Goal: Transaction & Acquisition: Purchase product/service

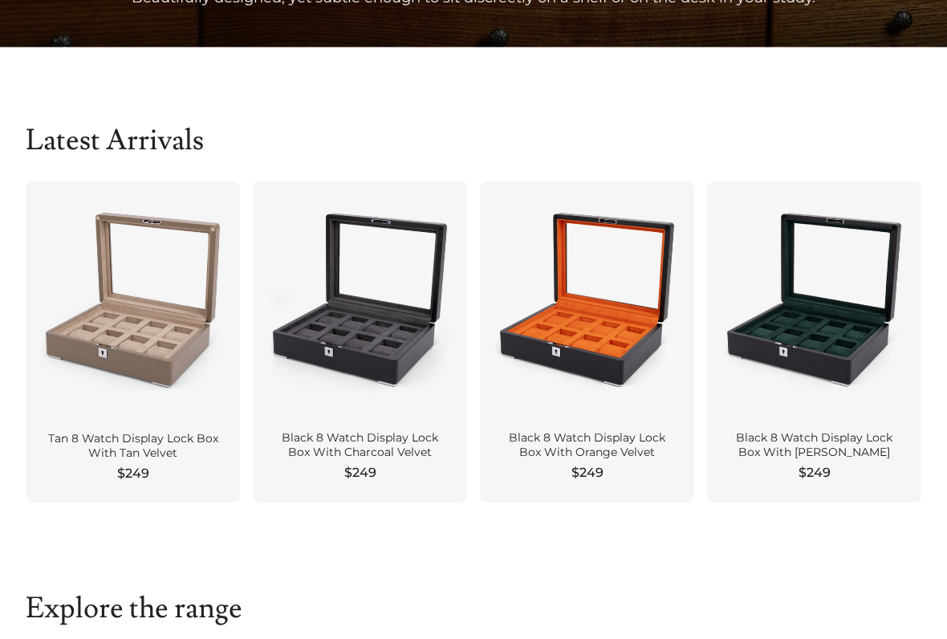
scroll to position [419, 0]
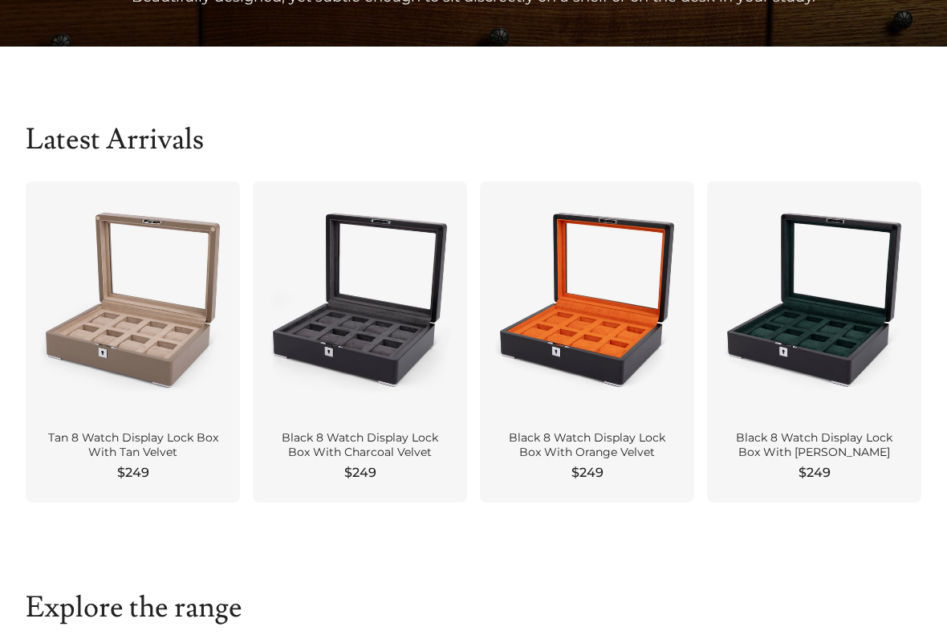
click at [319, 372] on div at bounding box center [360, 299] width 189 height 211
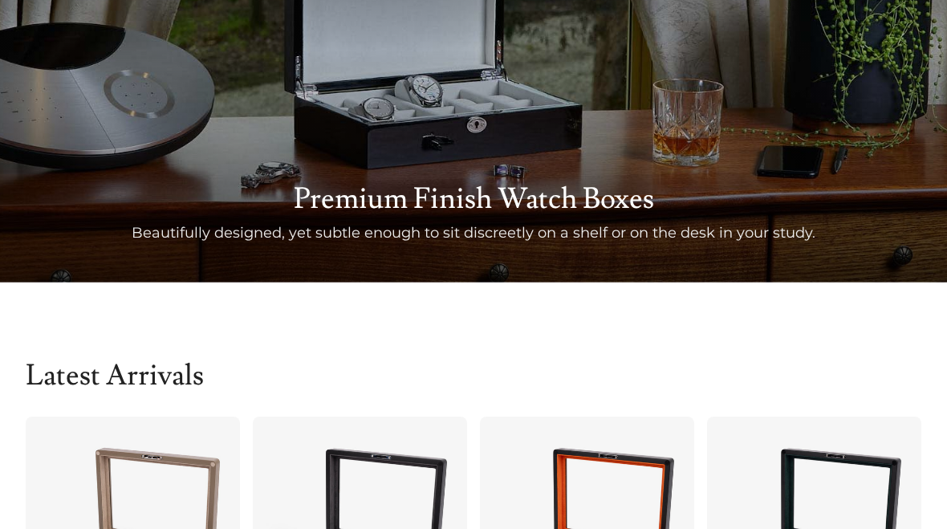
scroll to position [0, 0]
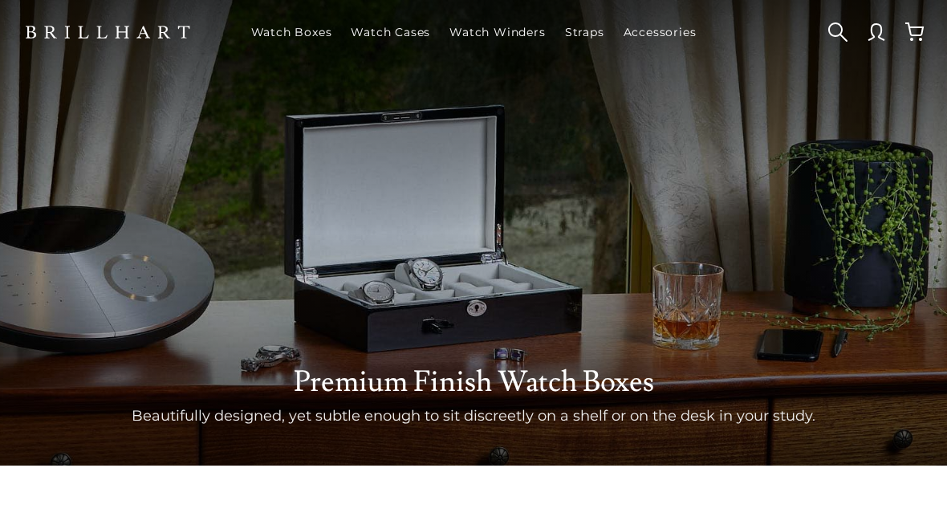
click at [286, 35] on link "Watch Boxes" at bounding box center [292, 32] width 94 height 42
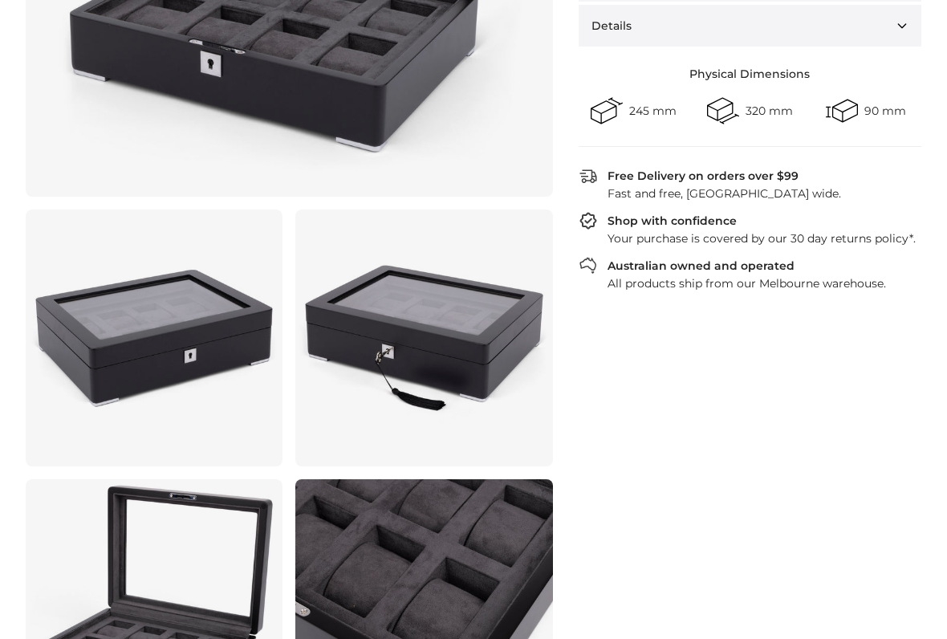
scroll to position [469, 0]
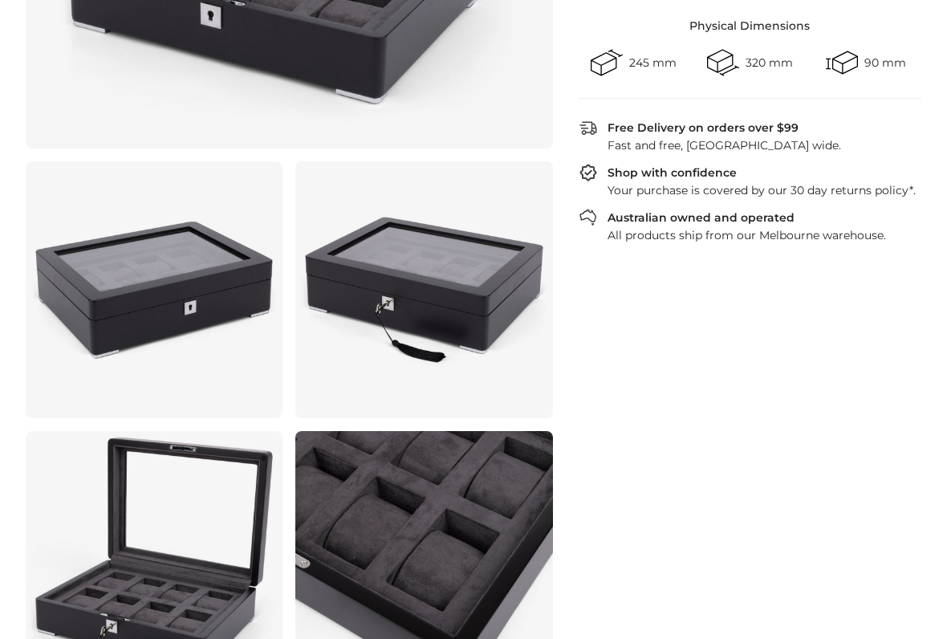
click at [141, 312] on link at bounding box center [154, 289] width 257 height 257
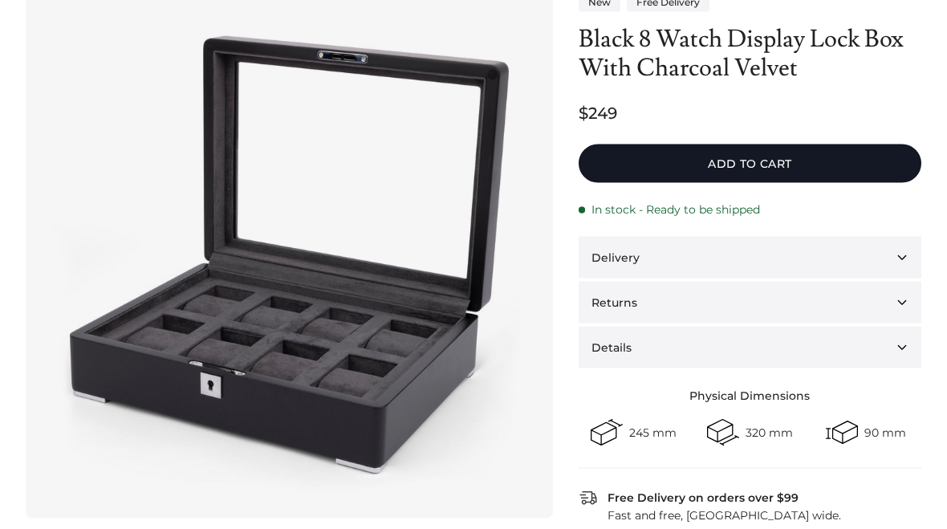
scroll to position [0, 0]
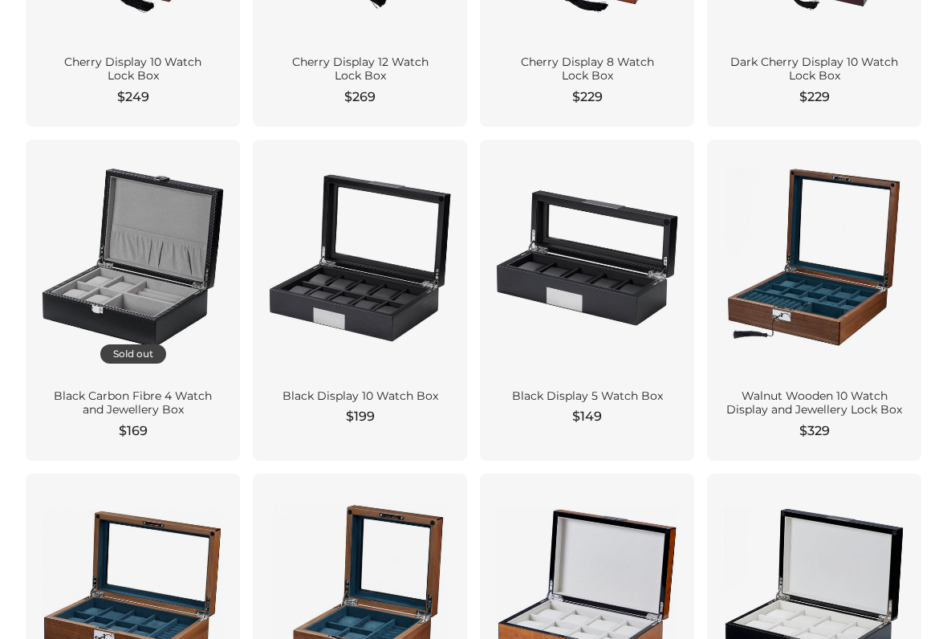
scroll to position [1083, 0]
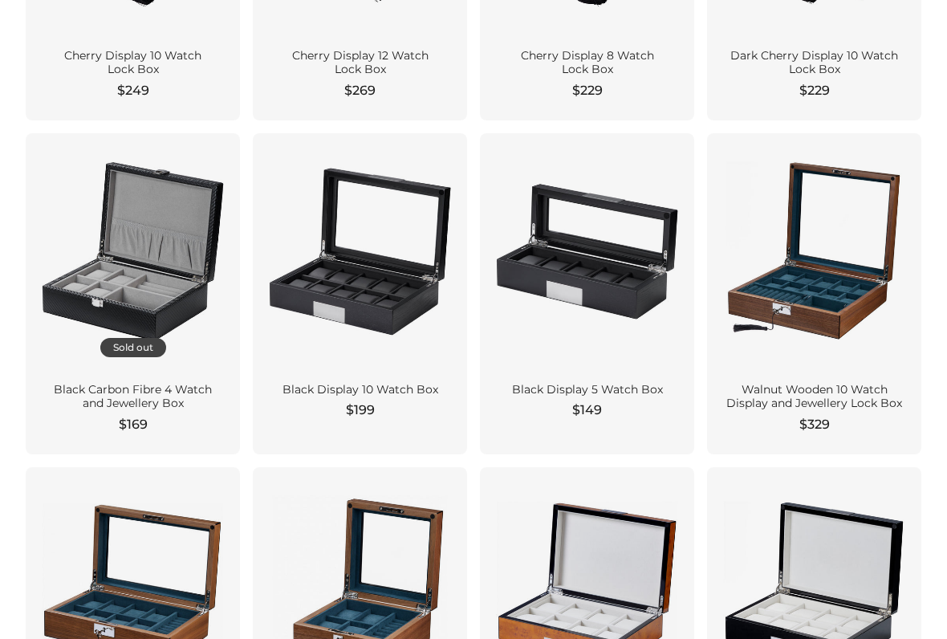
click at [100, 263] on div at bounding box center [133, 251] width 189 height 211
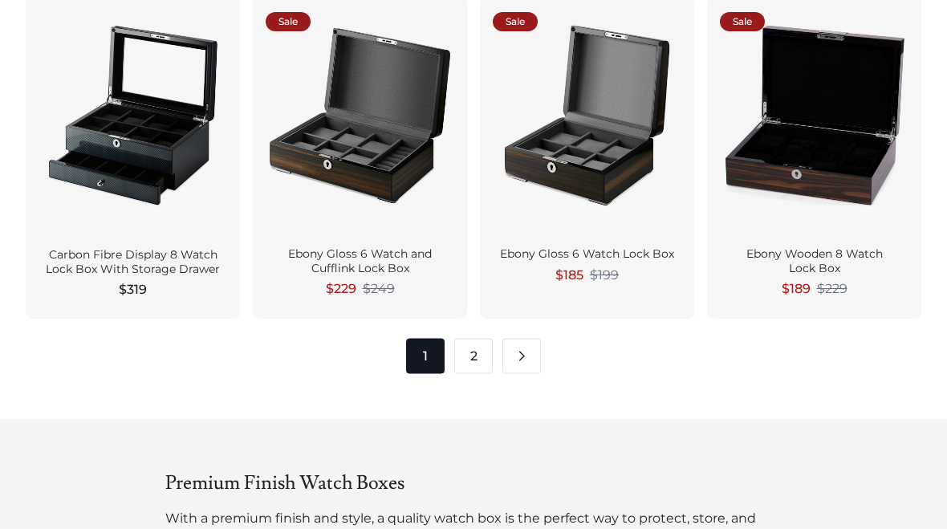
scroll to position [1886, 0]
click at [469, 348] on link "2" at bounding box center [473, 355] width 39 height 35
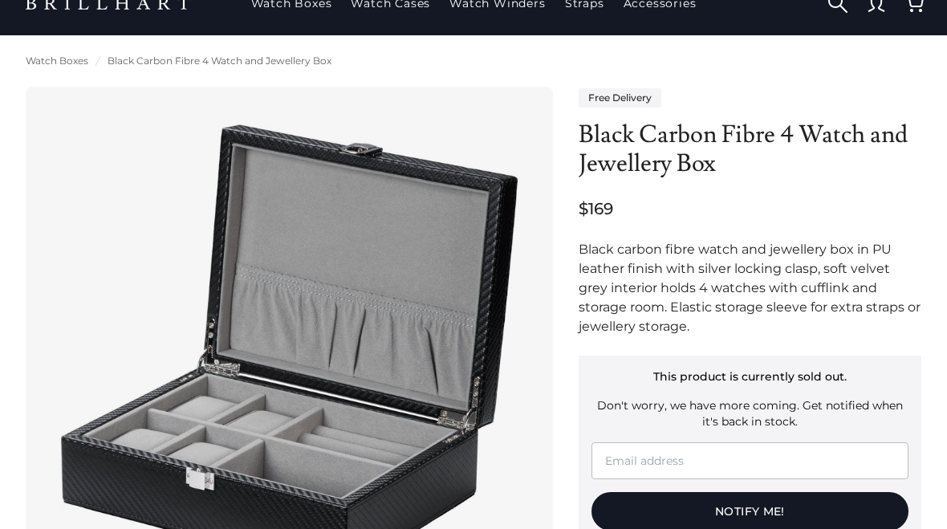
scroll to position [21, 0]
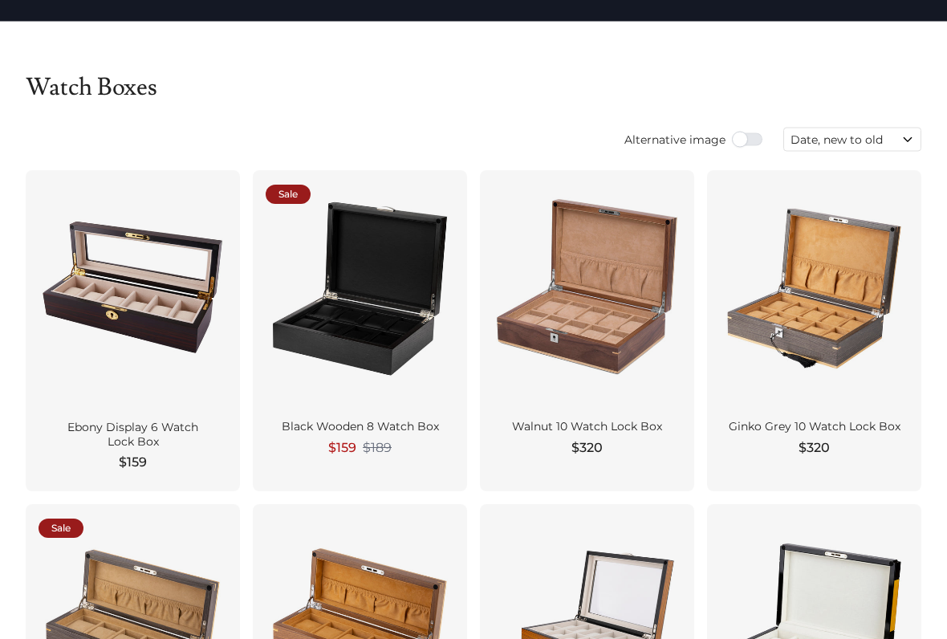
scroll to position [43, 0]
click at [320, 331] on div at bounding box center [360, 288] width 189 height 211
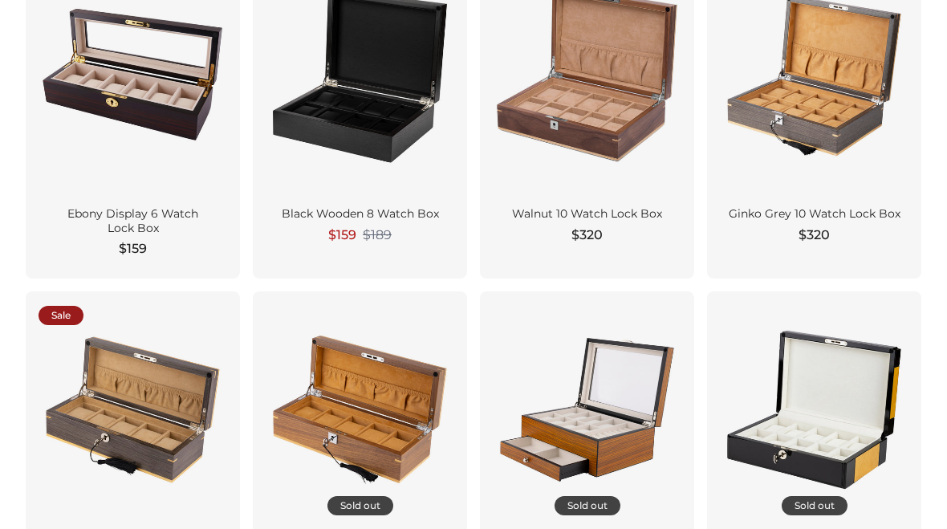
scroll to position [122, 0]
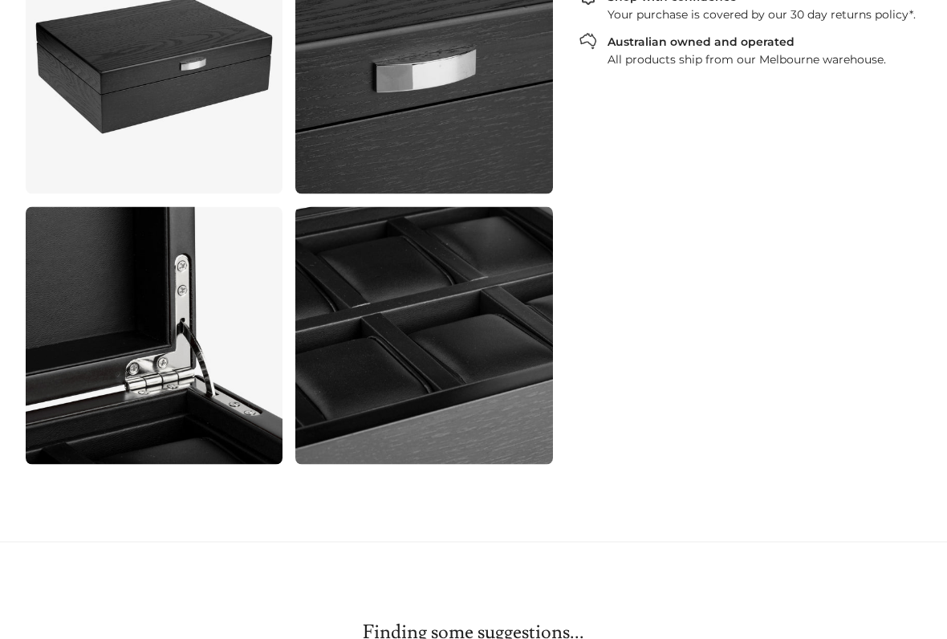
scroll to position [749, 0]
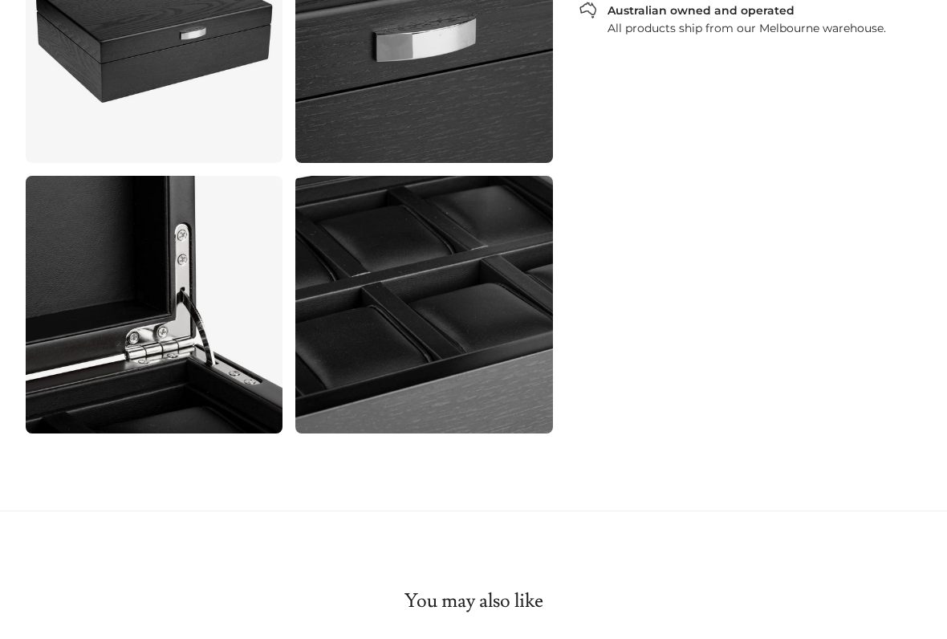
click at [108, 339] on link at bounding box center [154, 304] width 257 height 257
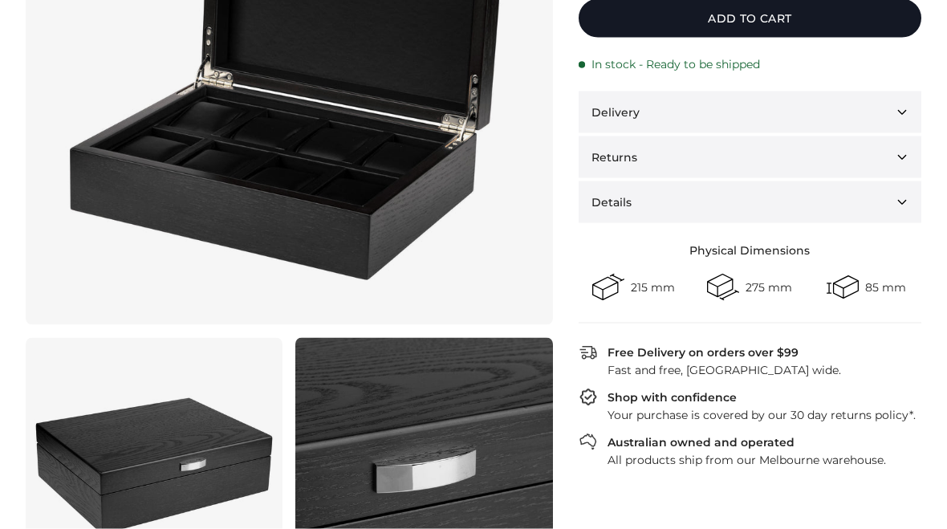
click at [169, 203] on img at bounding box center [289, 61] width 476 height 476
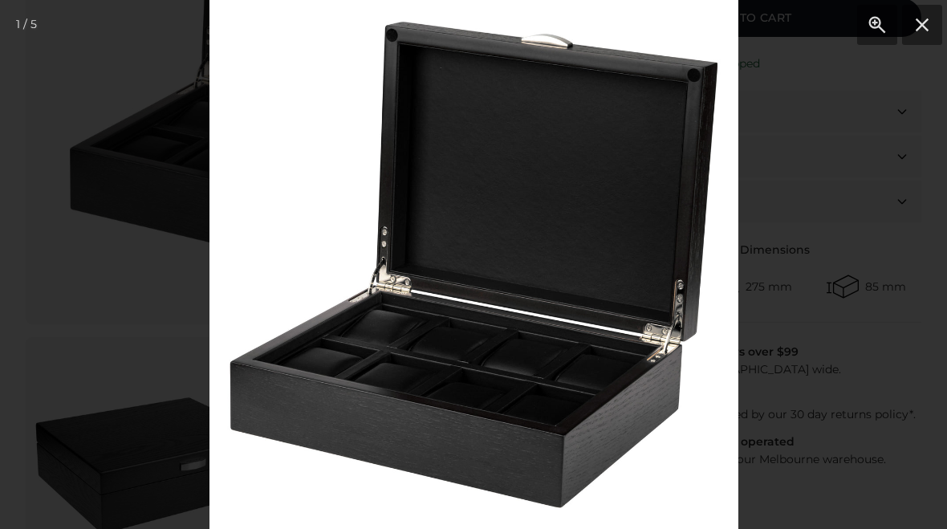
click at [282, 351] on img at bounding box center [473, 264] width 529 height 529
click at [281, 347] on img at bounding box center [473, 264] width 529 height 529
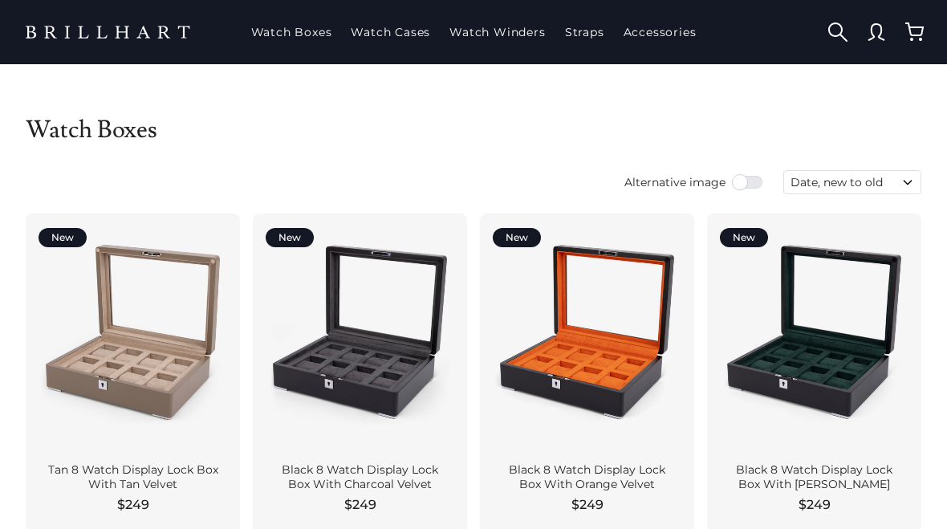
click at [385, 30] on link "Watch Cases" at bounding box center [390, 32] width 92 height 42
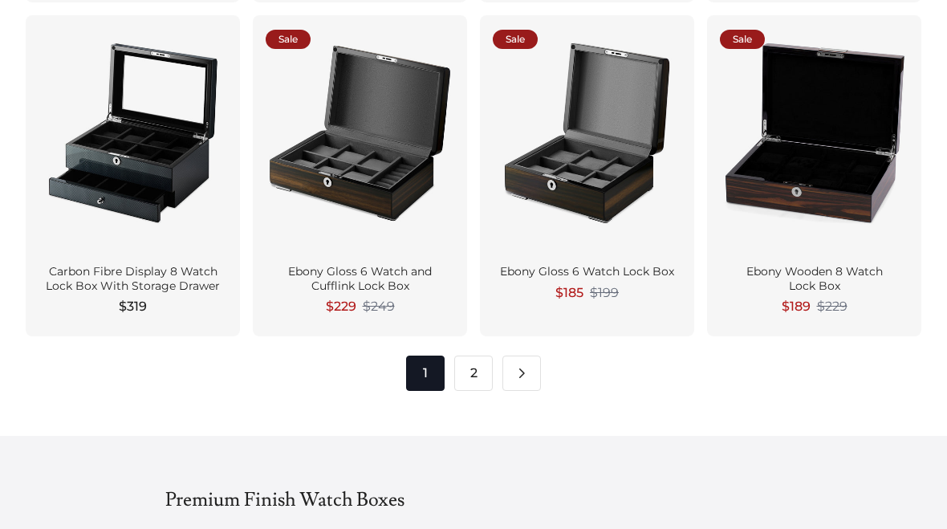
scroll to position [1867, 0]
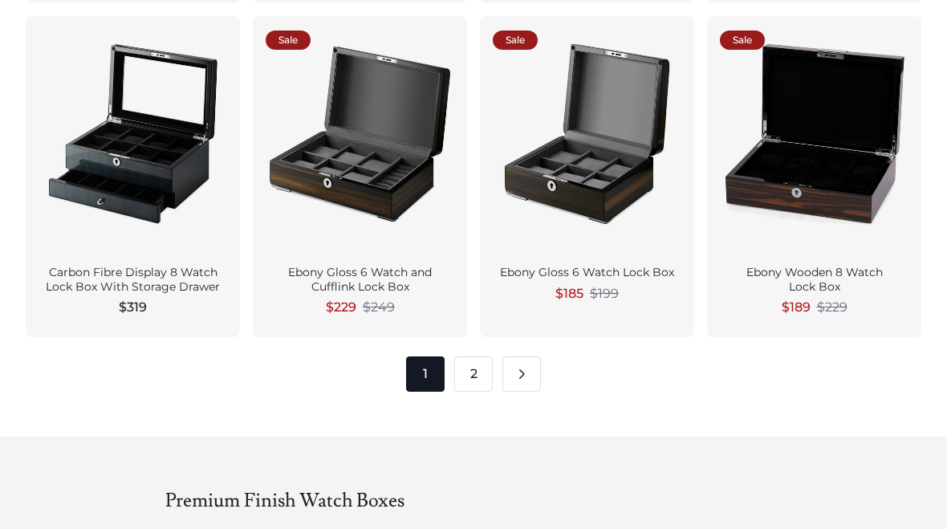
click at [470, 360] on link "2" at bounding box center [473, 373] width 39 height 35
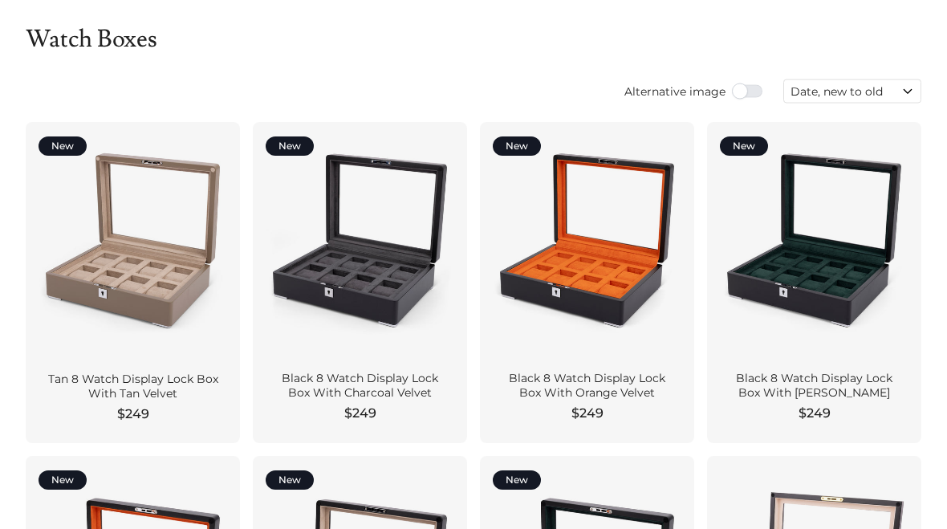
scroll to position [0, 0]
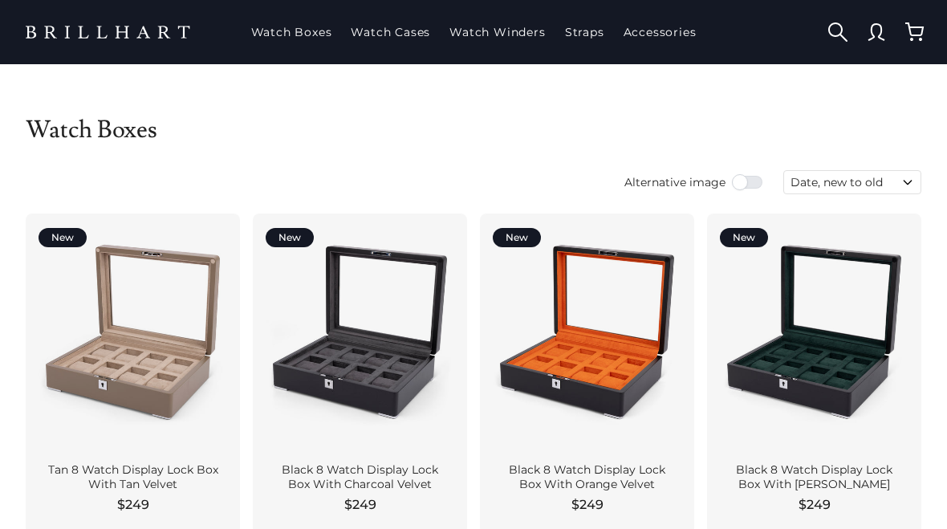
click at [577, 47] on link "Straps" at bounding box center [585, 32] width 52 height 42
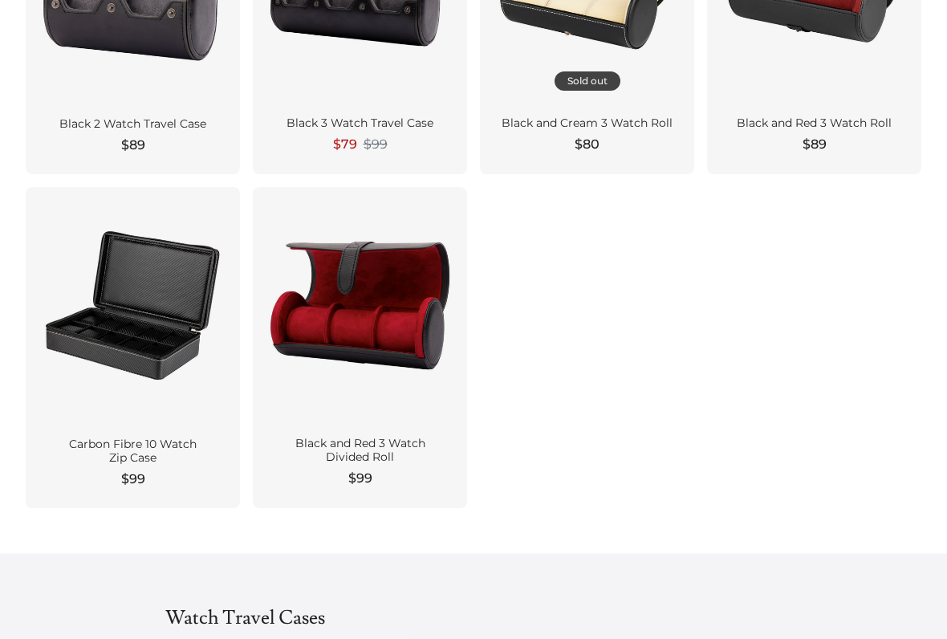
scroll to position [1001, 0]
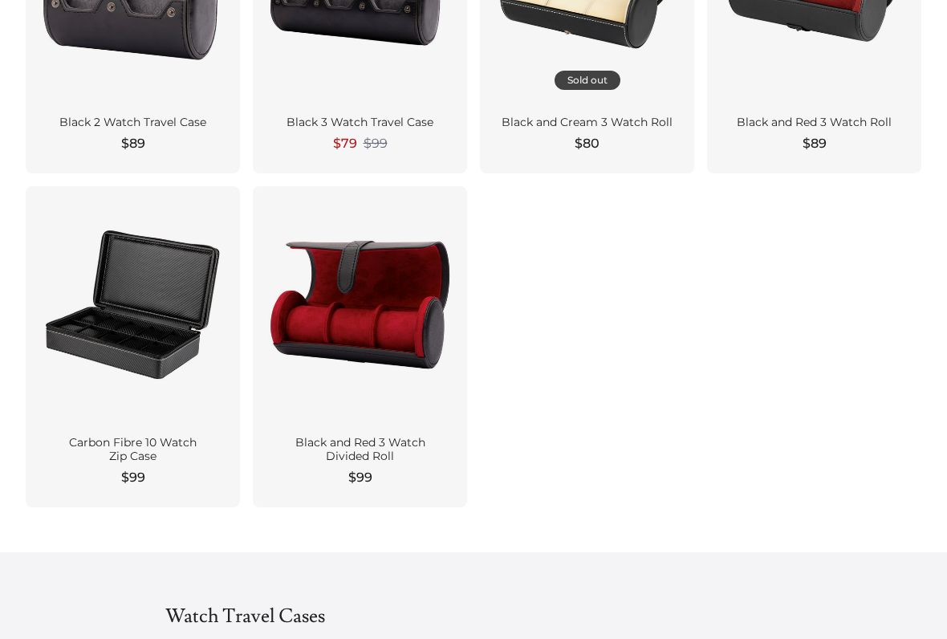
click at [109, 295] on div at bounding box center [133, 304] width 189 height 211
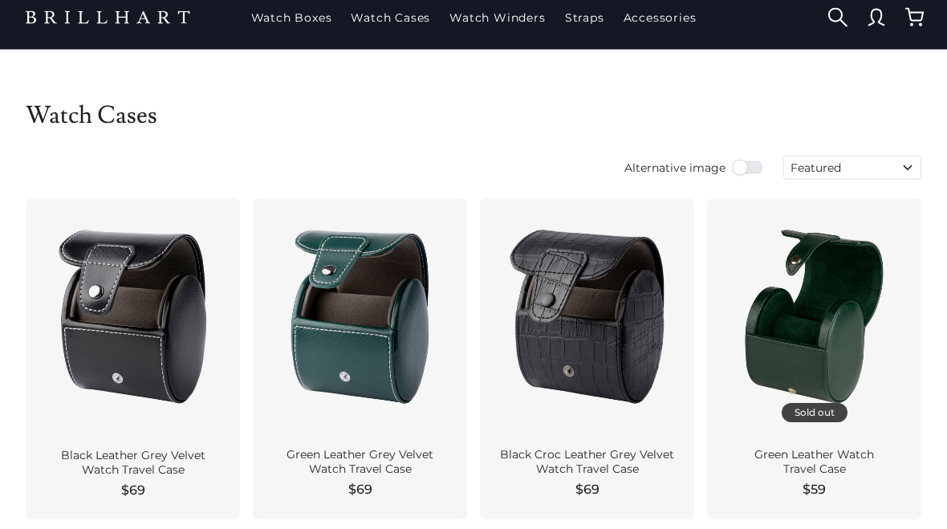
scroll to position [0, 0]
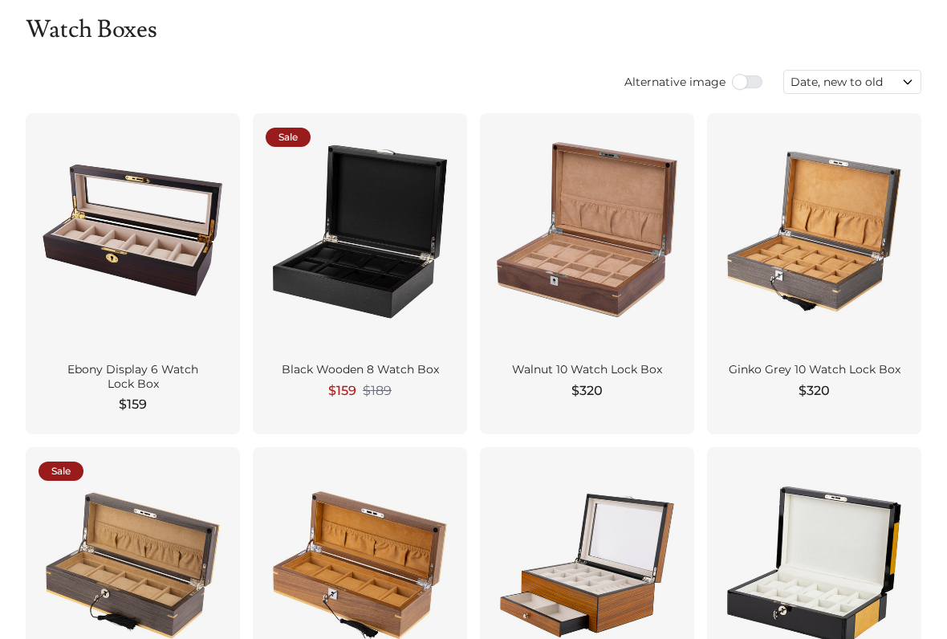
scroll to position [137, 0]
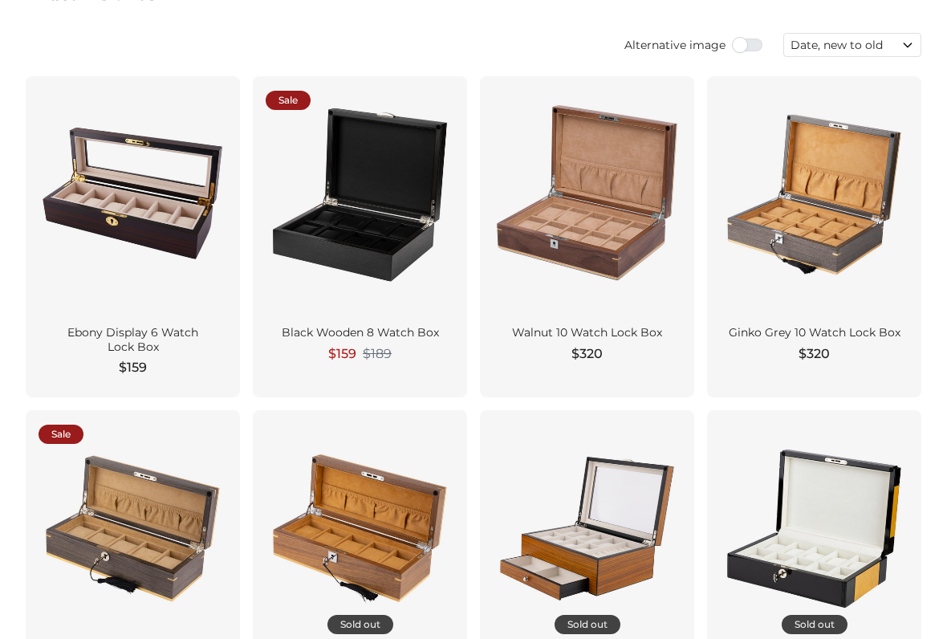
click at [337, 189] on div at bounding box center [360, 194] width 189 height 211
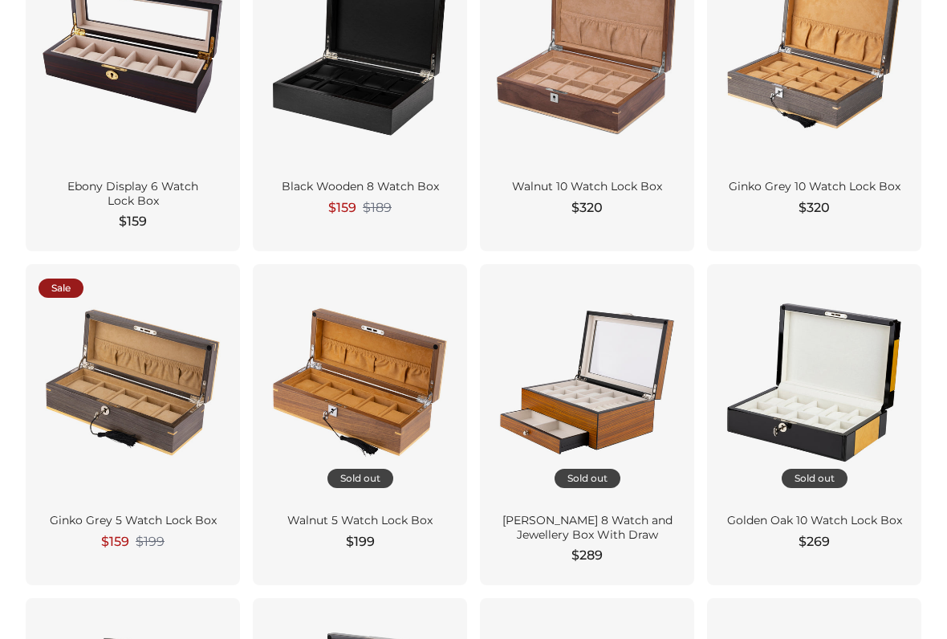
scroll to position [285, 0]
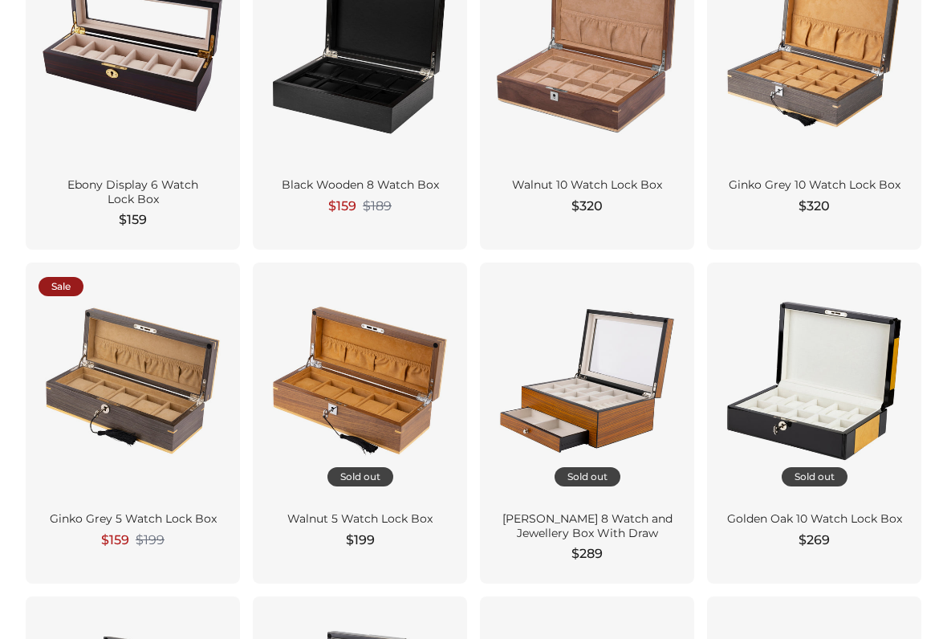
click at [87, 402] on div at bounding box center [133, 380] width 189 height 211
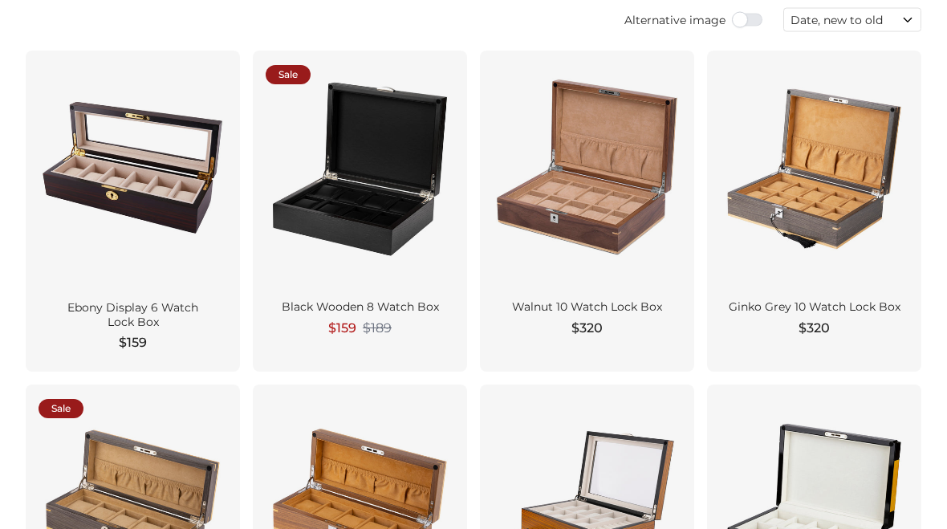
scroll to position [0, 0]
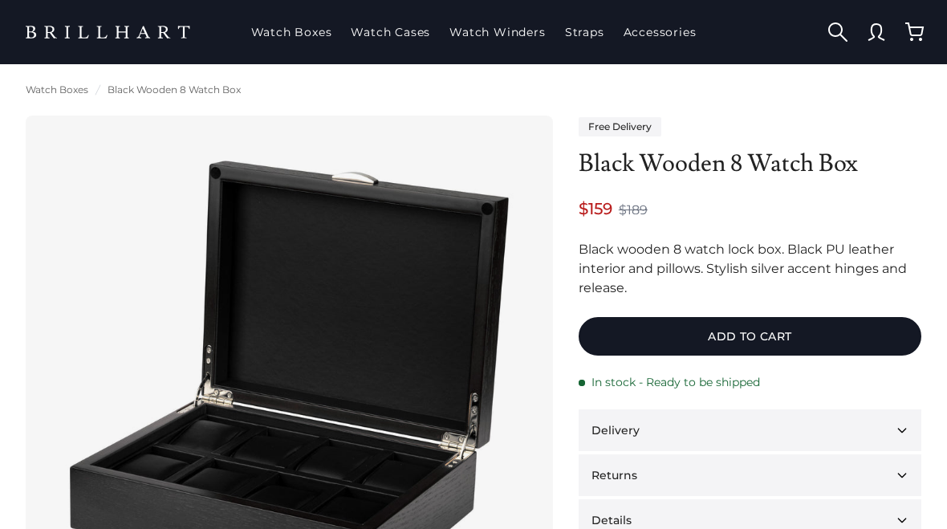
click at [147, 260] on img at bounding box center [289, 379] width 476 height 476
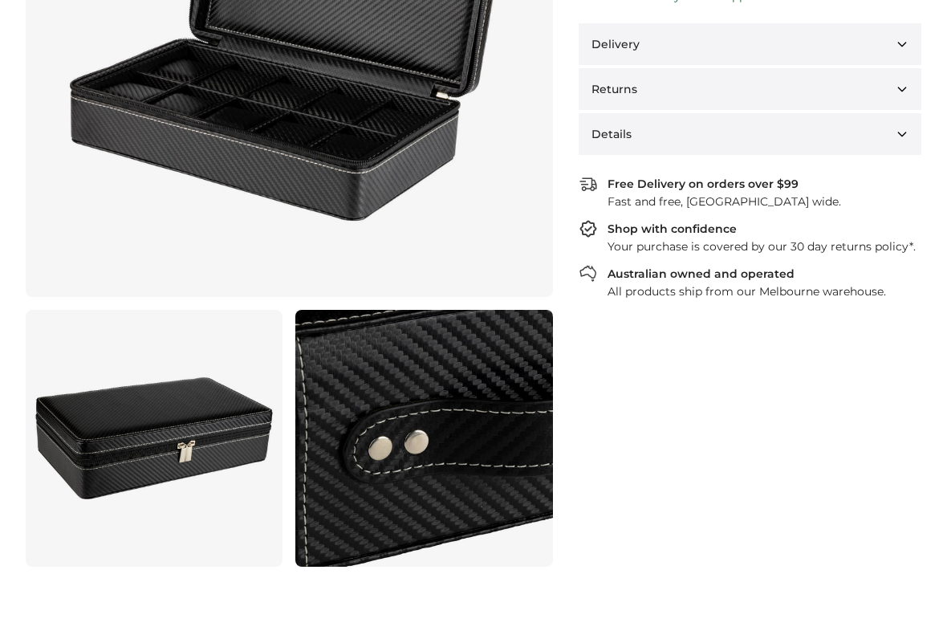
scroll to position [351, 0]
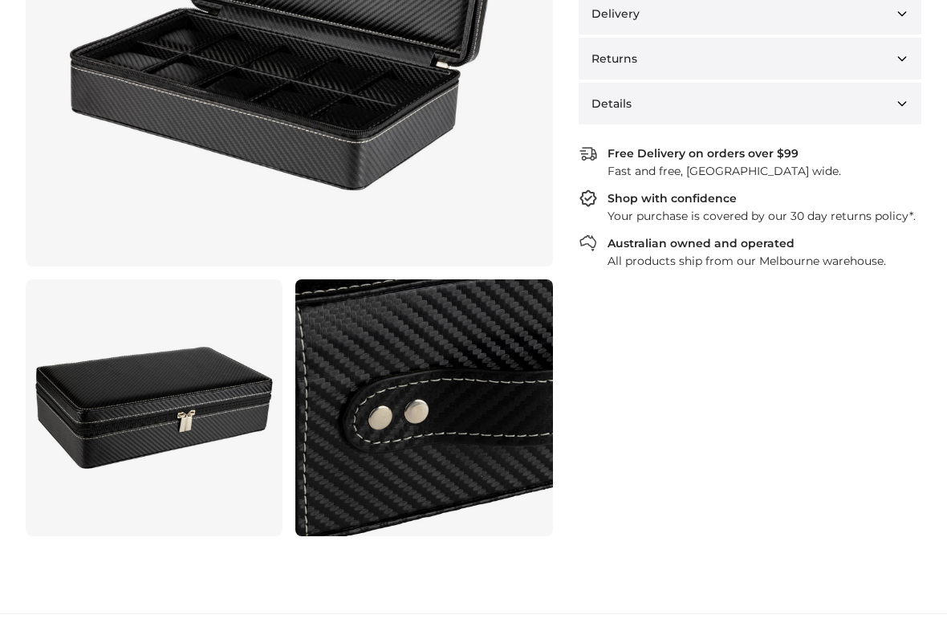
click at [128, 411] on link at bounding box center [154, 407] width 257 height 257
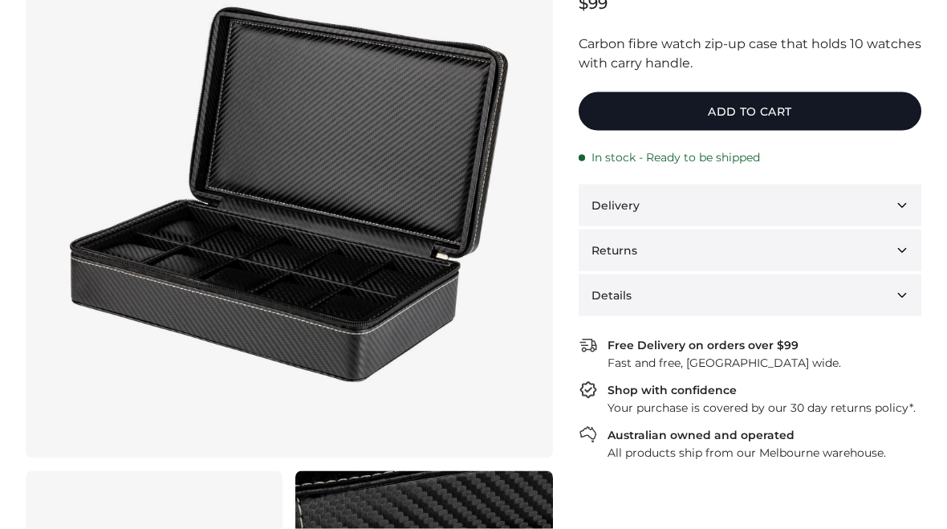
scroll to position [110, 0]
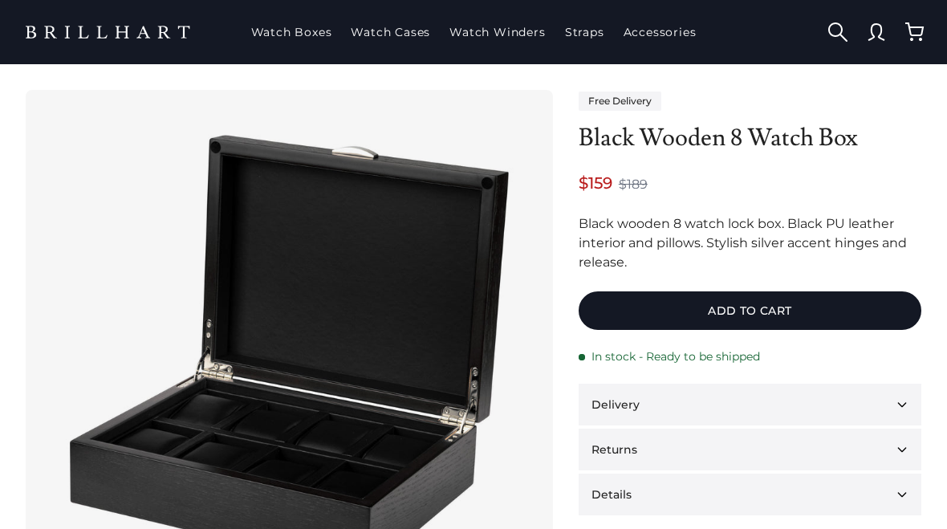
click at [120, 446] on img at bounding box center [289, 354] width 476 height 476
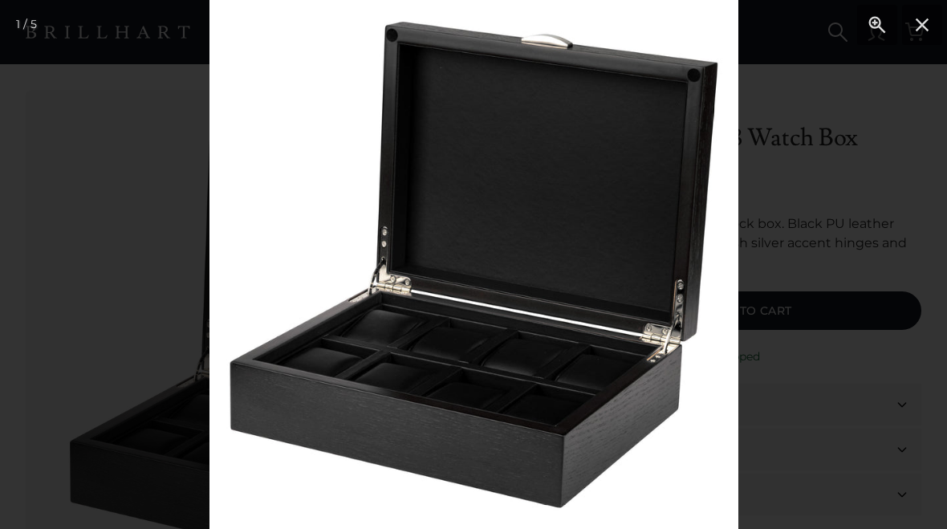
click at [148, 462] on div at bounding box center [473, 264] width 947 height 529
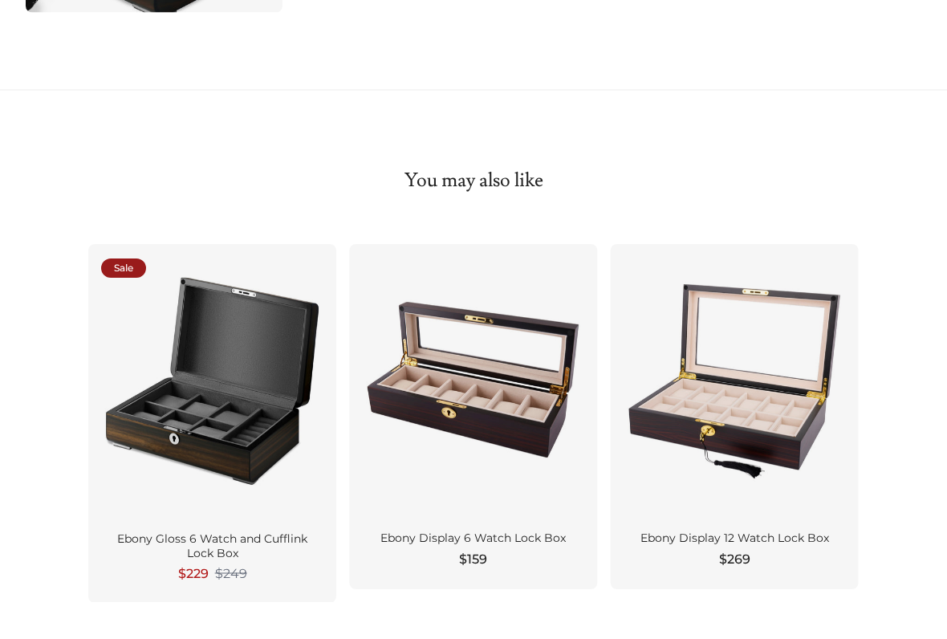
scroll to position [1145, 0]
click at [163, 413] on div at bounding box center [212, 382] width 222 height 250
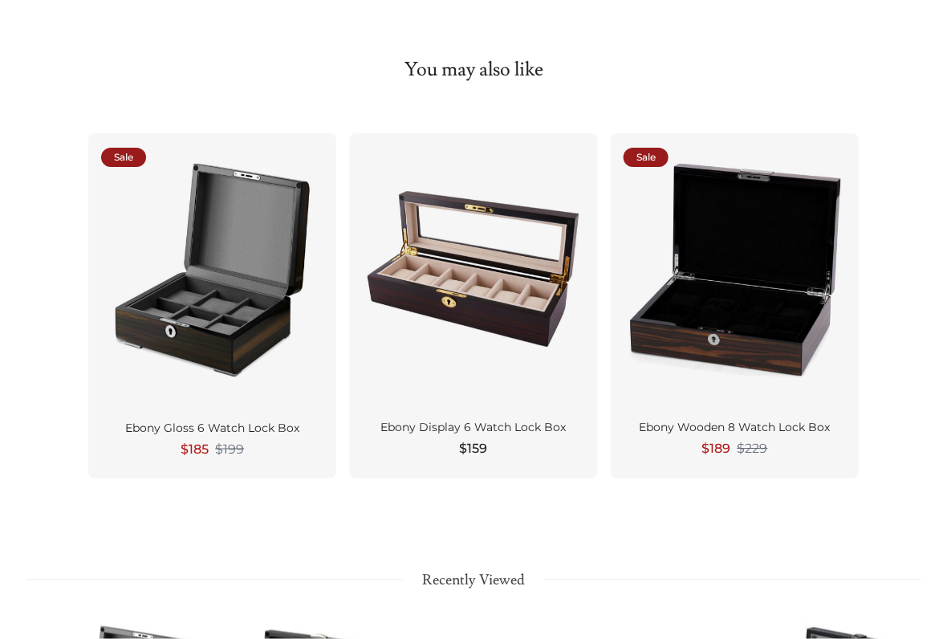
scroll to position [1254, 0]
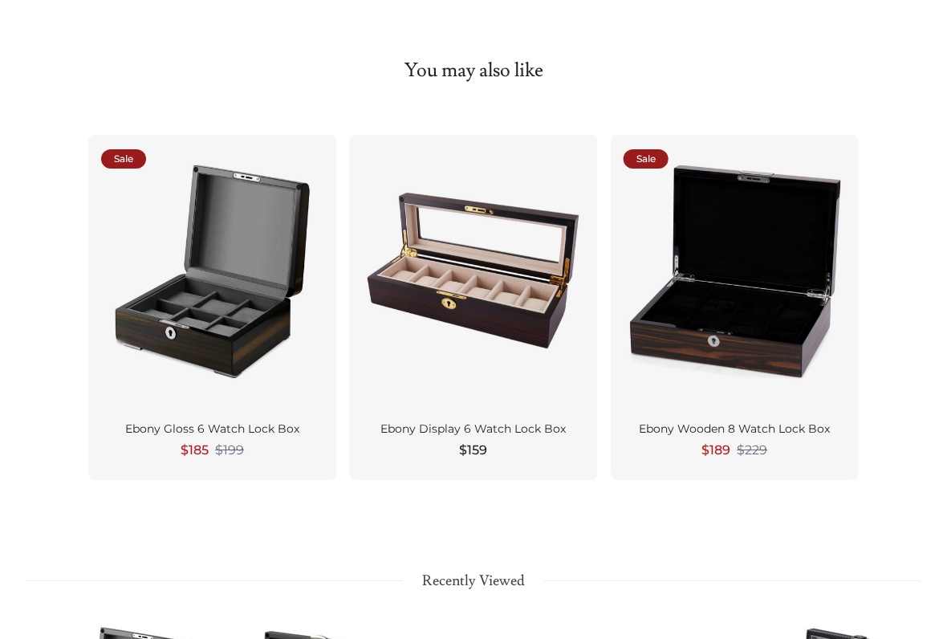
click at [737, 333] on div at bounding box center [735, 273] width 222 height 250
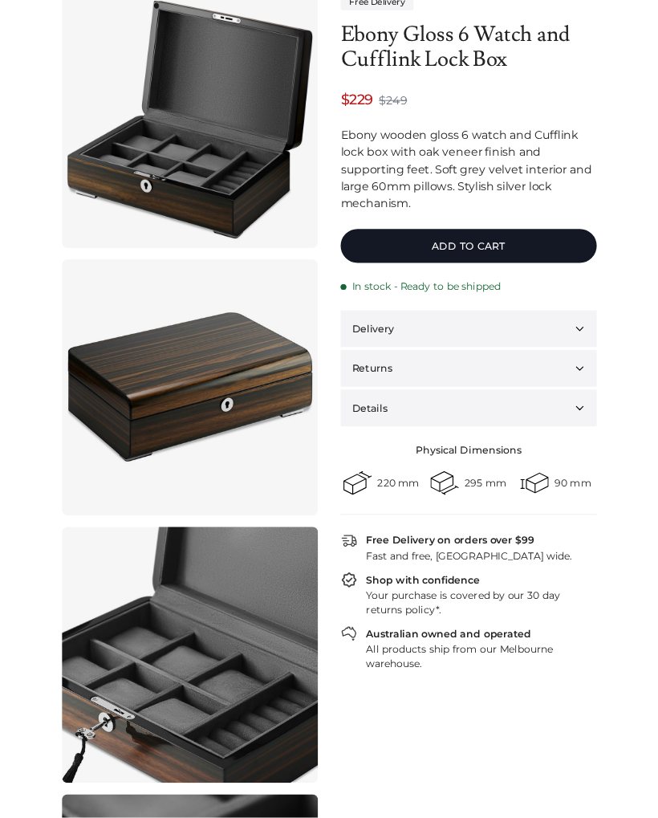
scroll to position [98, 0]
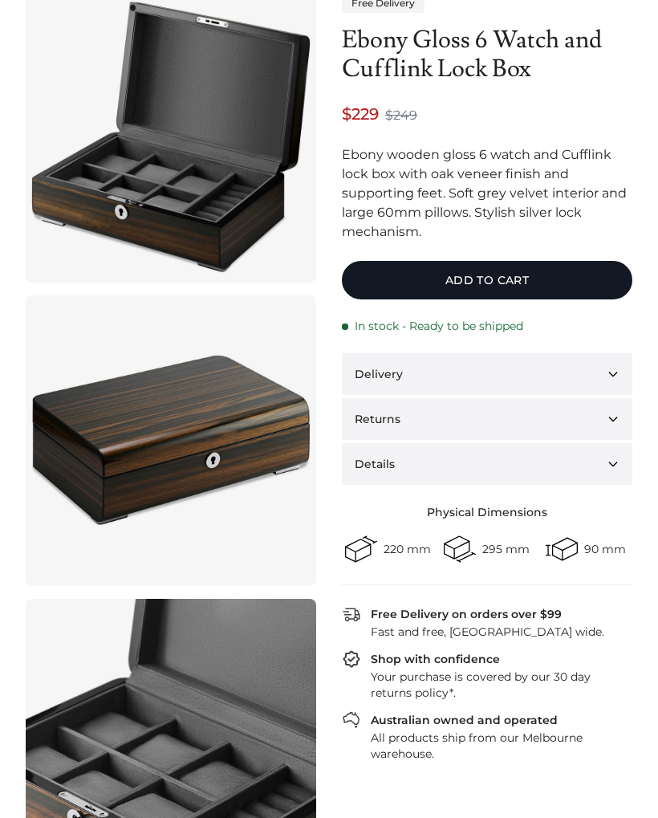
click at [128, 364] on link at bounding box center [171, 440] width 290 height 290
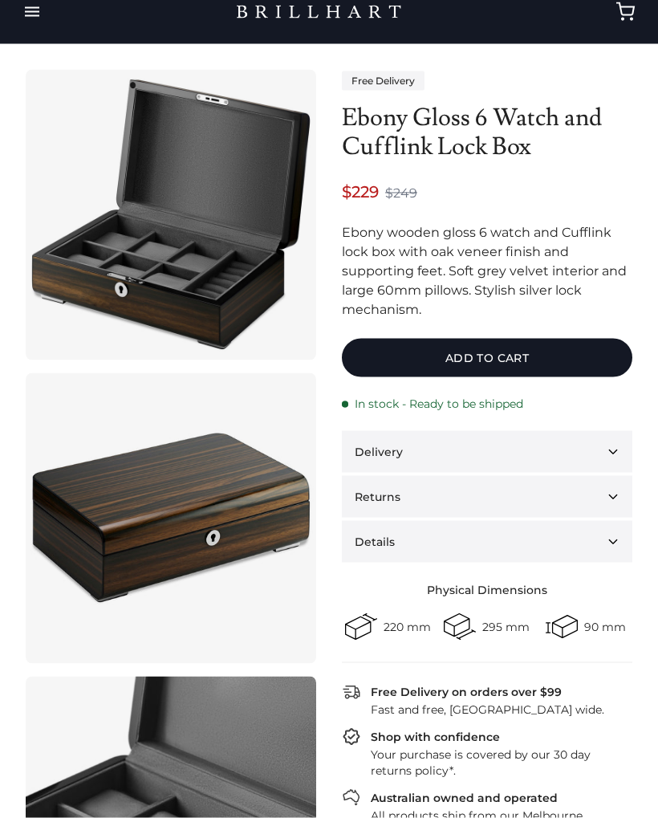
scroll to position [0, 0]
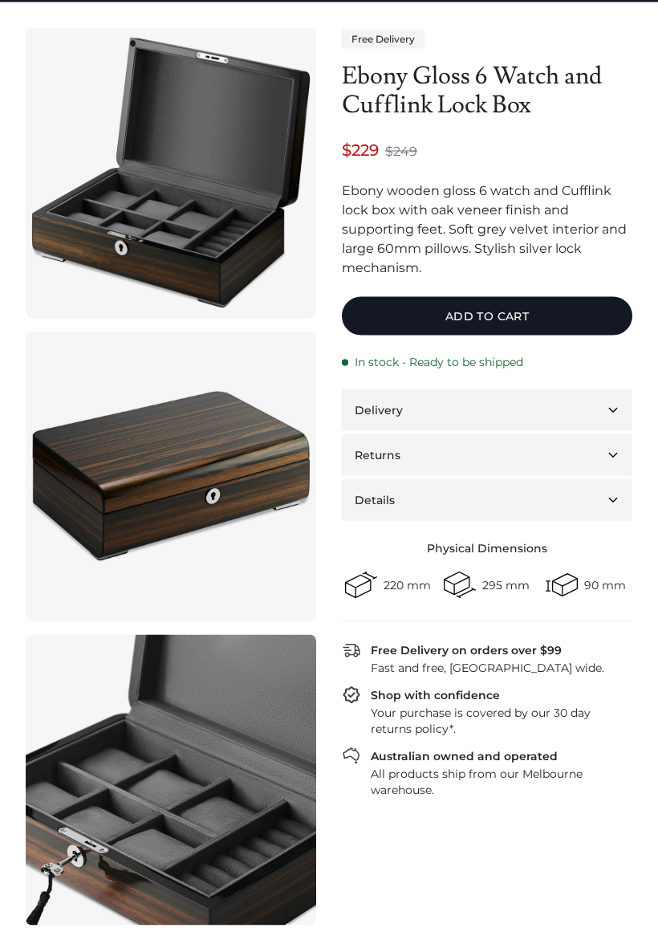
scroll to position [83, 0]
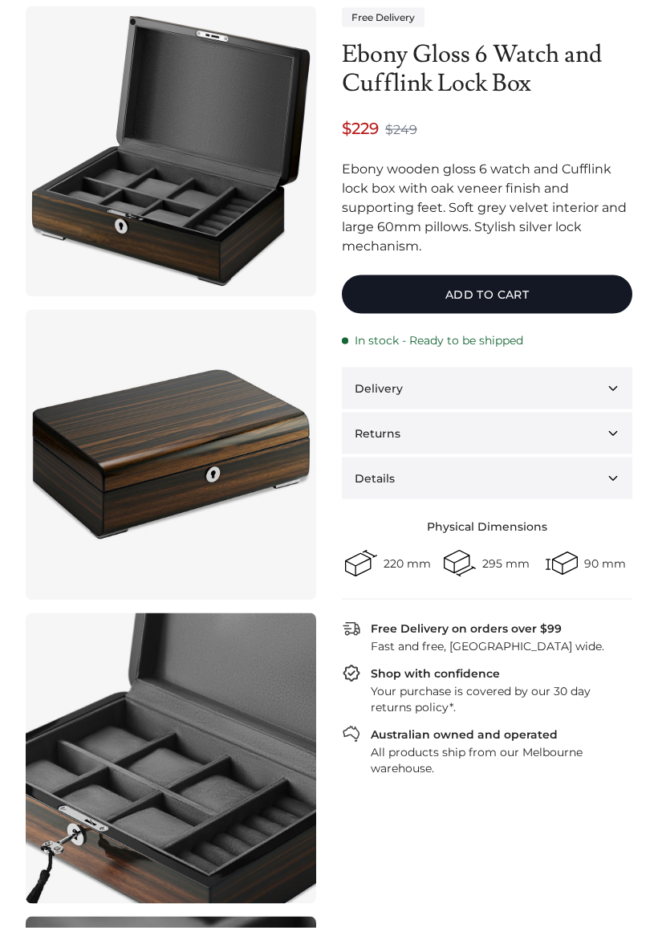
click at [376, 294] on button "Add to cart" at bounding box center [487, 294] width 290 height 39
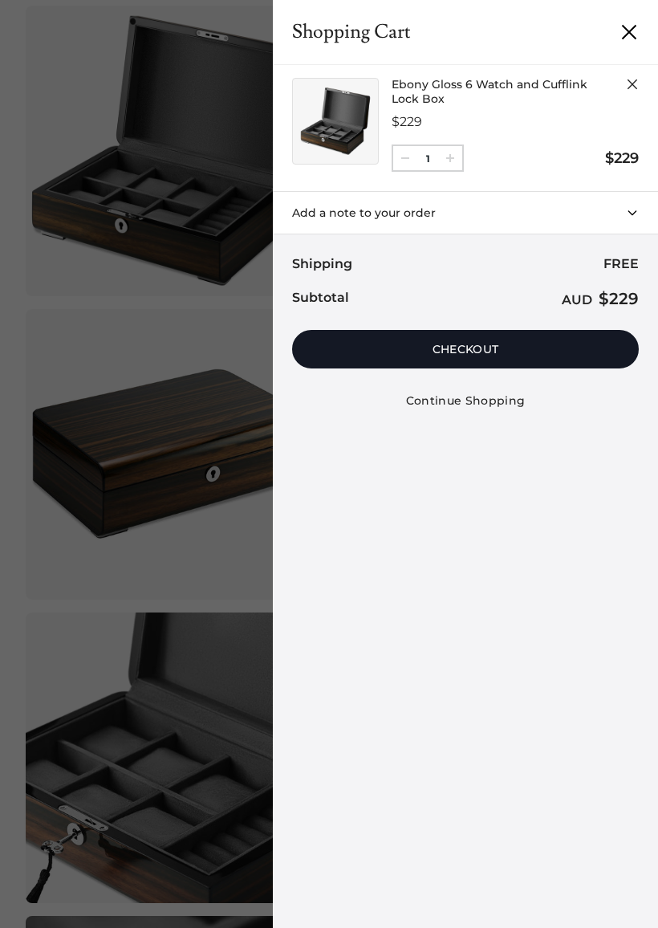
click at [360, 347] on button "Checkout" at bounding box center [465, 349] width 347 height 39
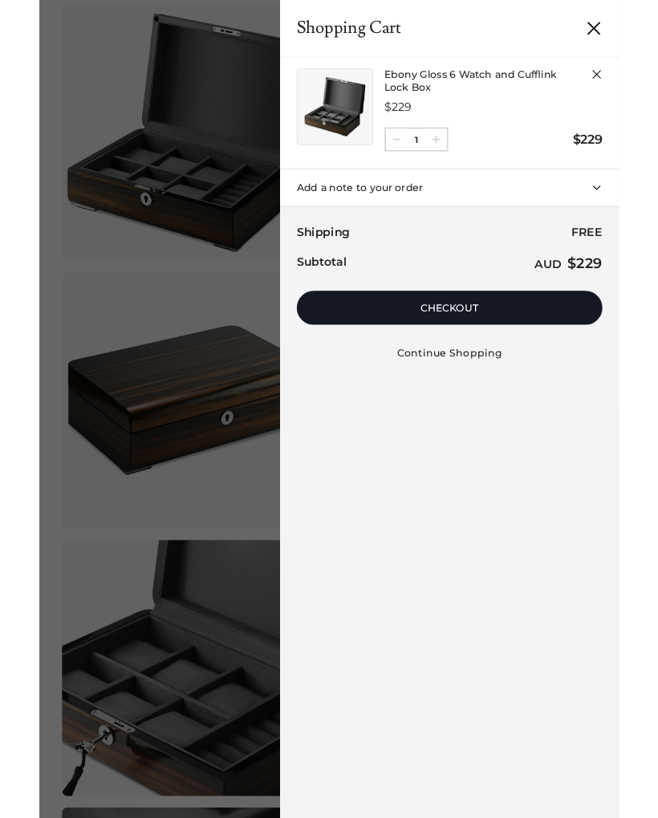
scroll to position [129, 0]
